Goal: Information Seeking & Learning: Learn about a topic

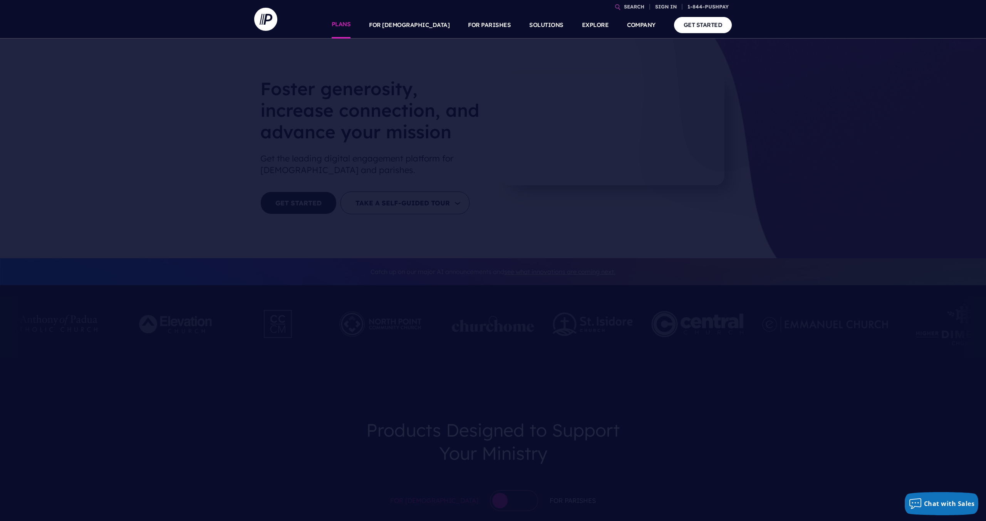
click at [351, 24] on link "PLANS" at bounding box center [341, 25] width 19 height 27
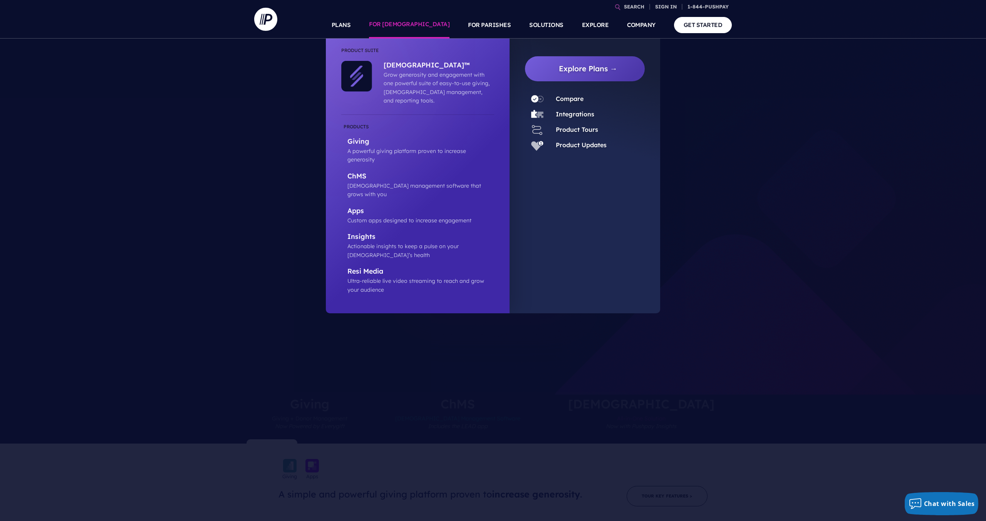
click at [430, 26] on link "FOR [DEMOGRAPHIC_DATA]" at bounding box center [409, 25] width 81 height 27
